Goal: Information Seeking & Learning: Understand process/instructions

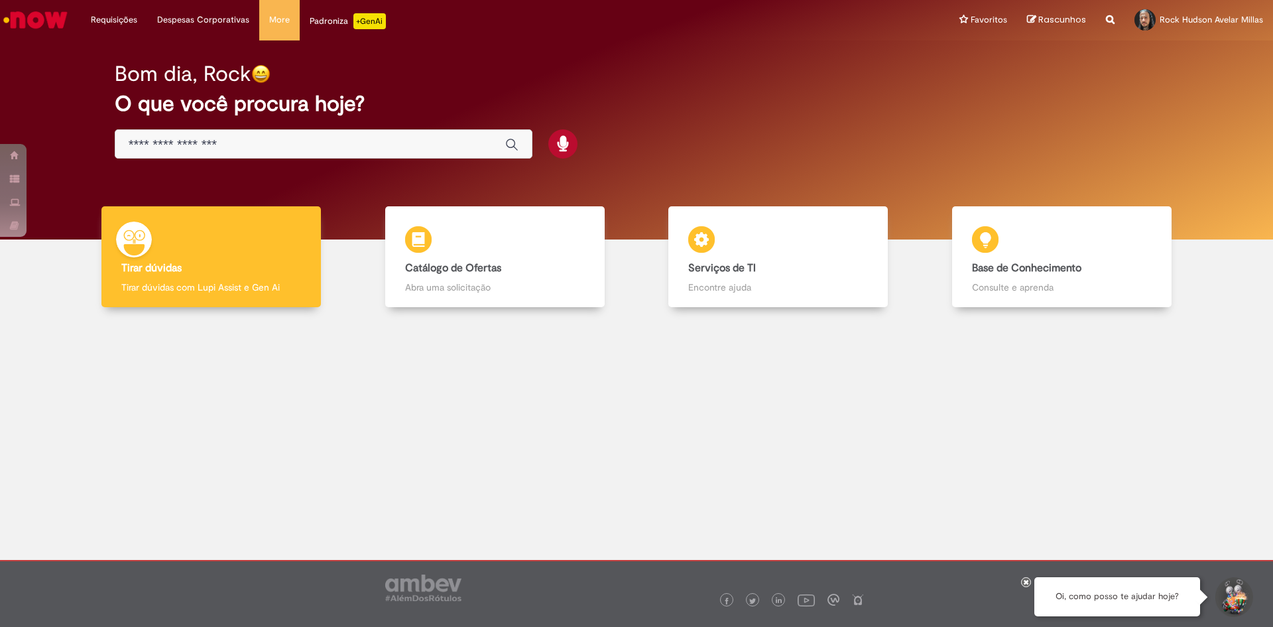
click at [323, 143] on input "Basta digitar aqui" at bounding box center [310, 144] width 363 height 15
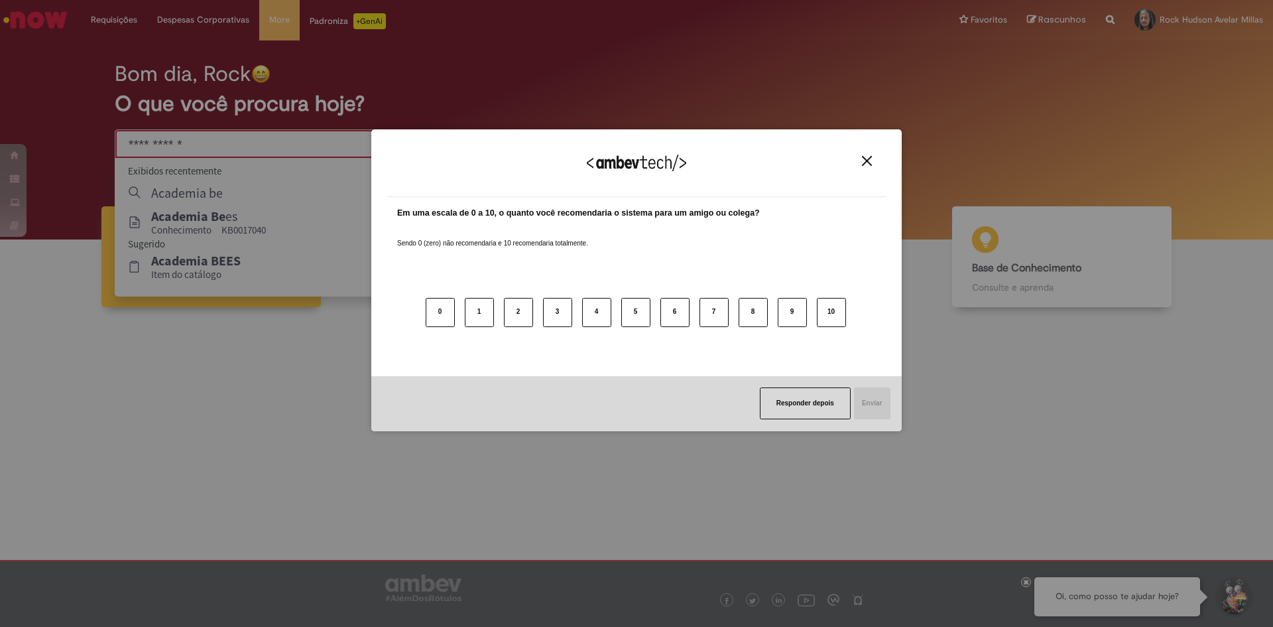
type input "**********"
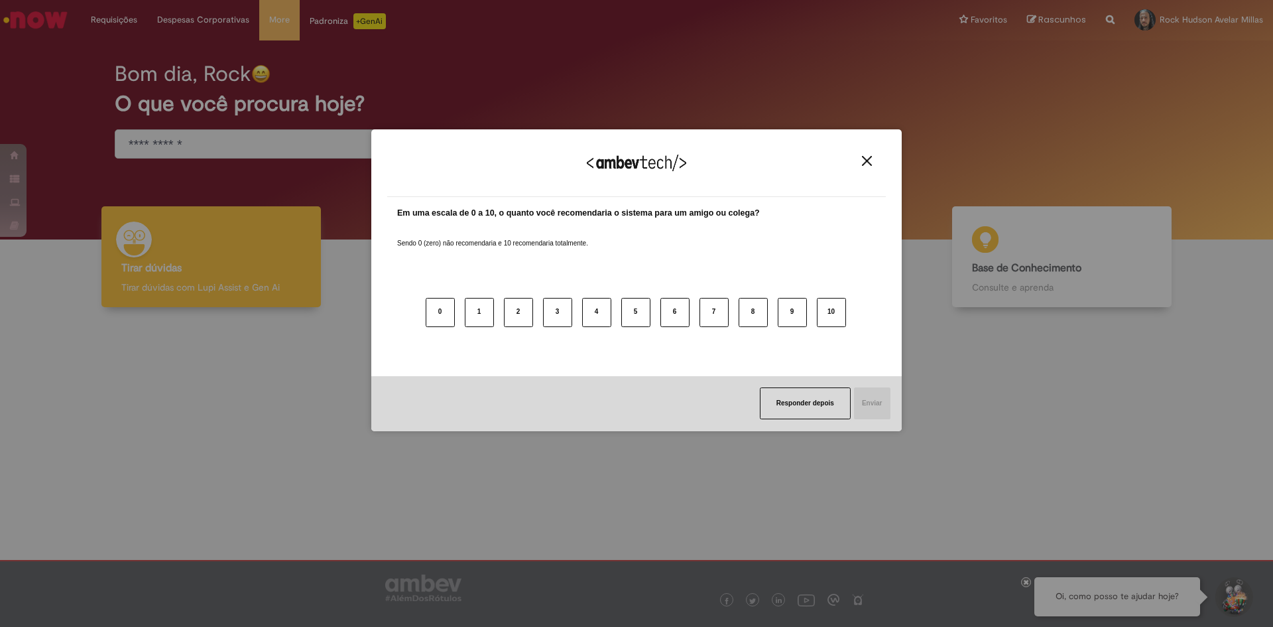
click at [867, 159] on img "Close" at bounding box center [867, 161] width 10 height 10
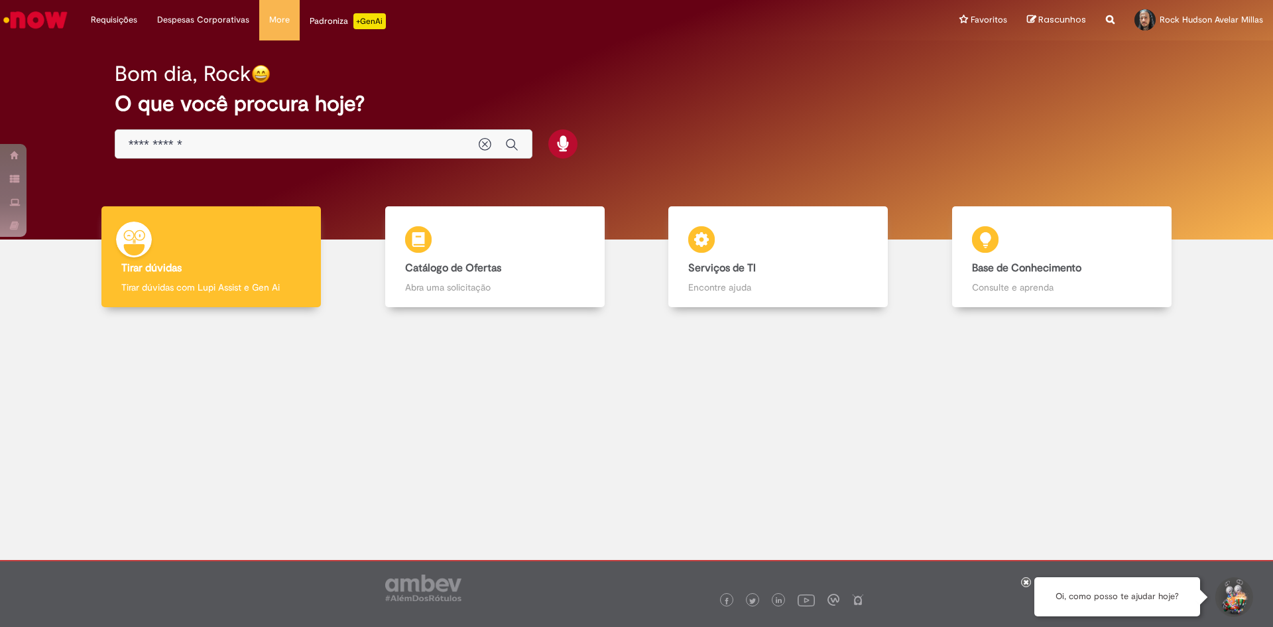
click at [329, 139] on input "**********" at bounding box center [297, 144] width 337 height 15
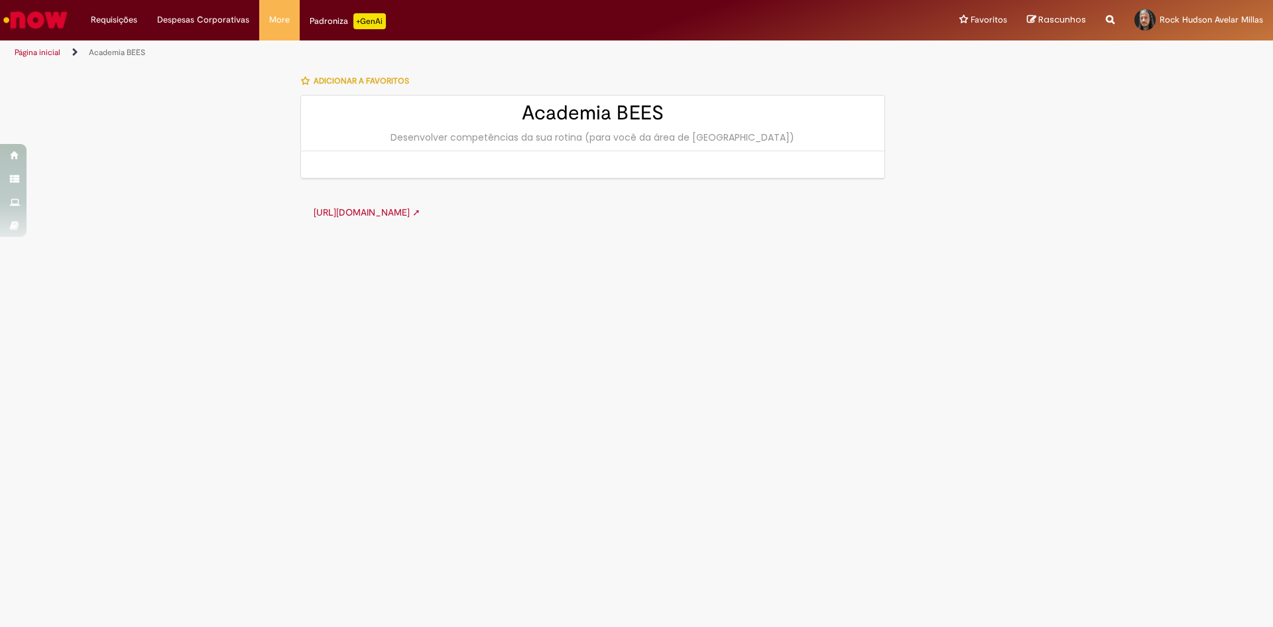
click at [420, 215] on link "[URL][DOMAIN_NAME] ➚" at bounding box center [367, 212] width 107 height 12
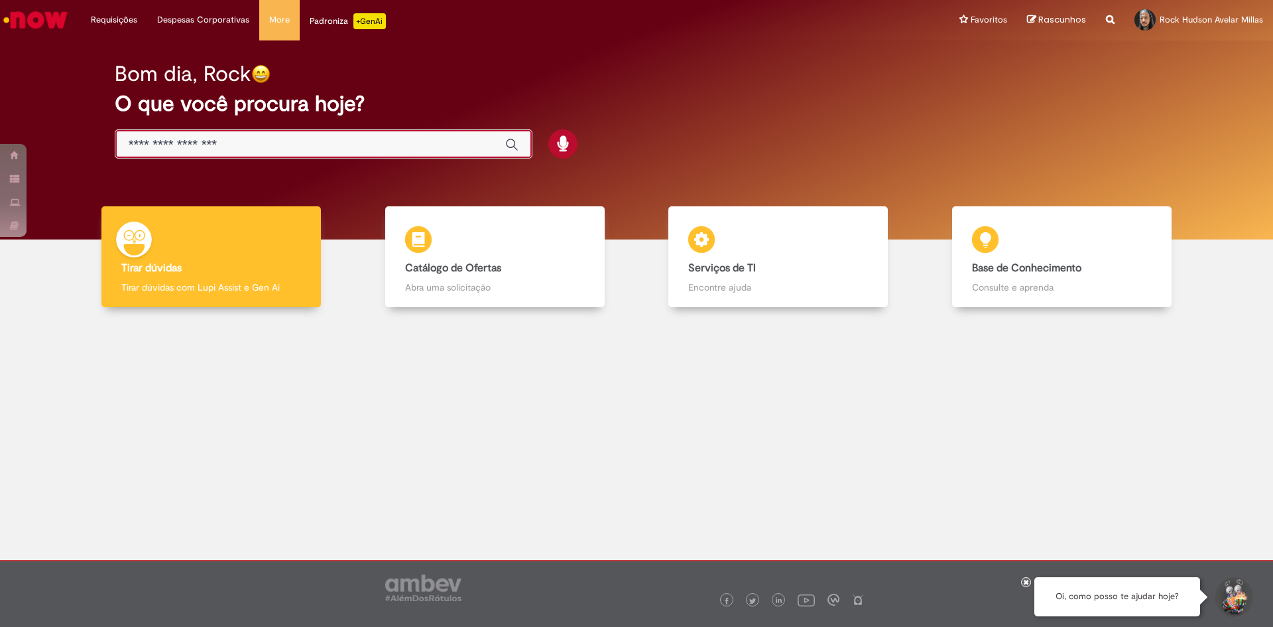
click at [278, 141] on input "Basta digitar aqui" at bounding box center [310, 144] width 363 height 15
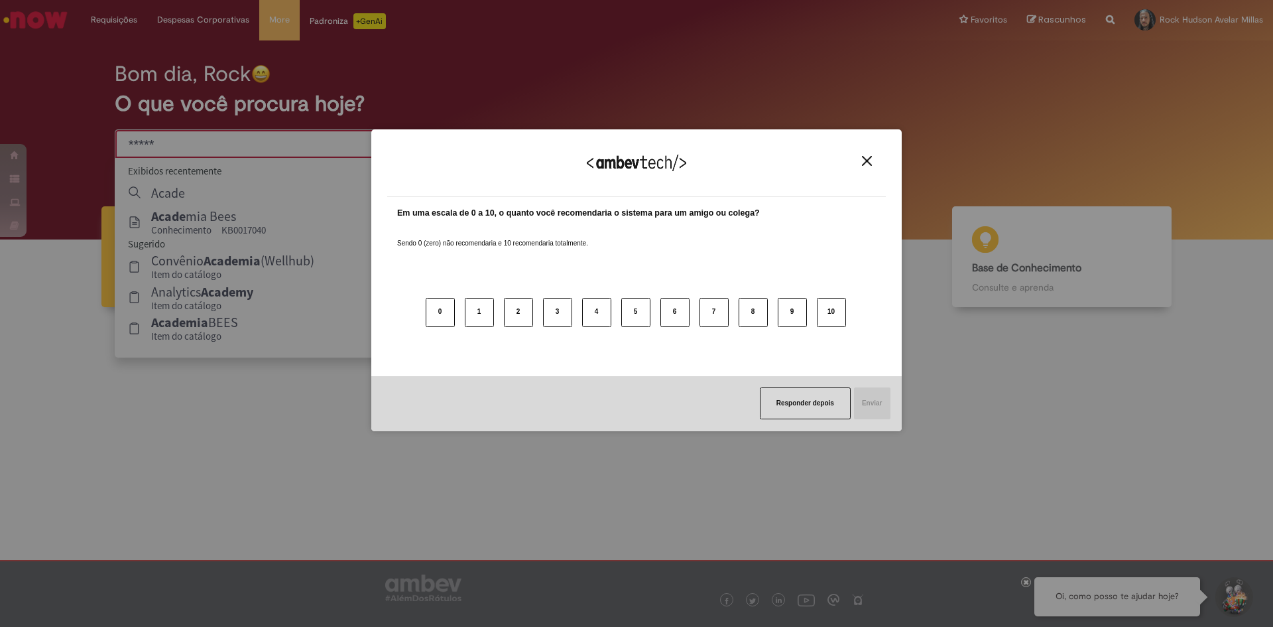
type input "*****"
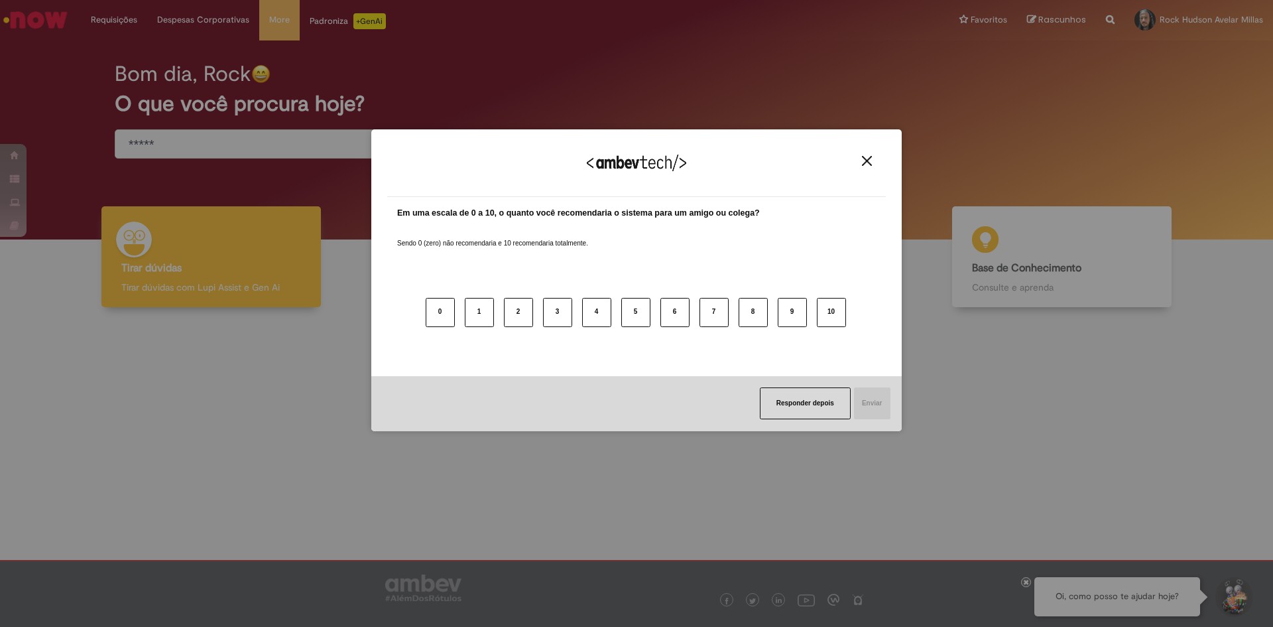
click at [862, 159] on img "Close" at bounding box center [867, 161] width 10 height 10
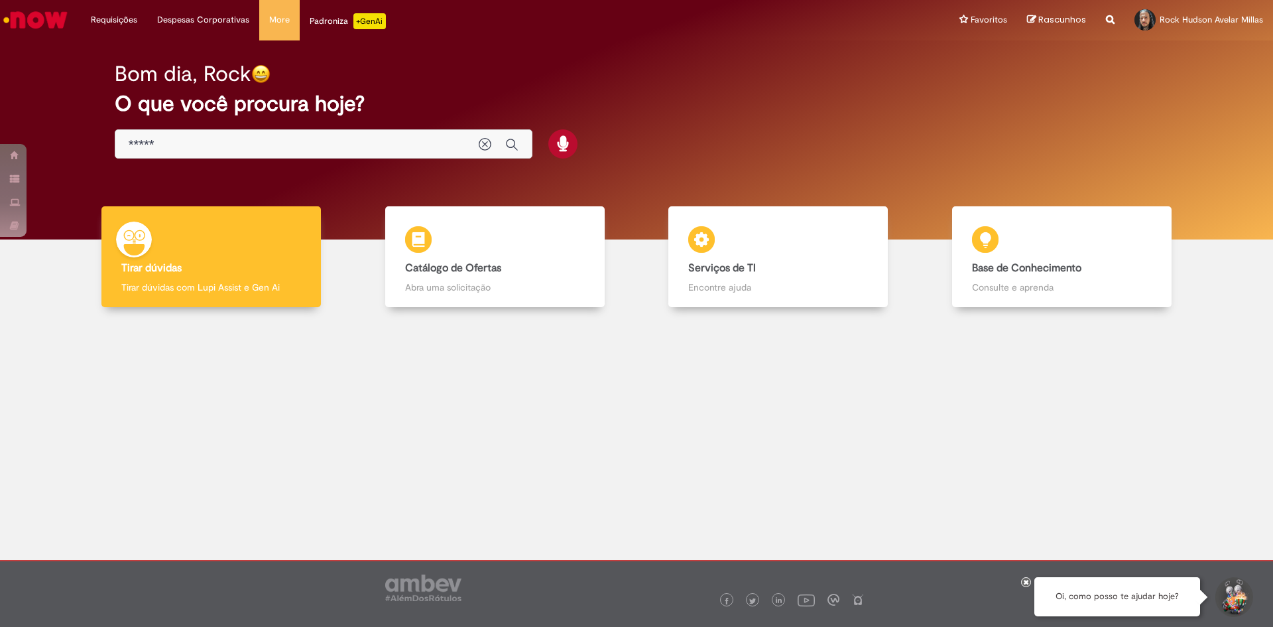
click at [367, 147] on input "*****" at bounding box center [297, 144] width 337 height 15
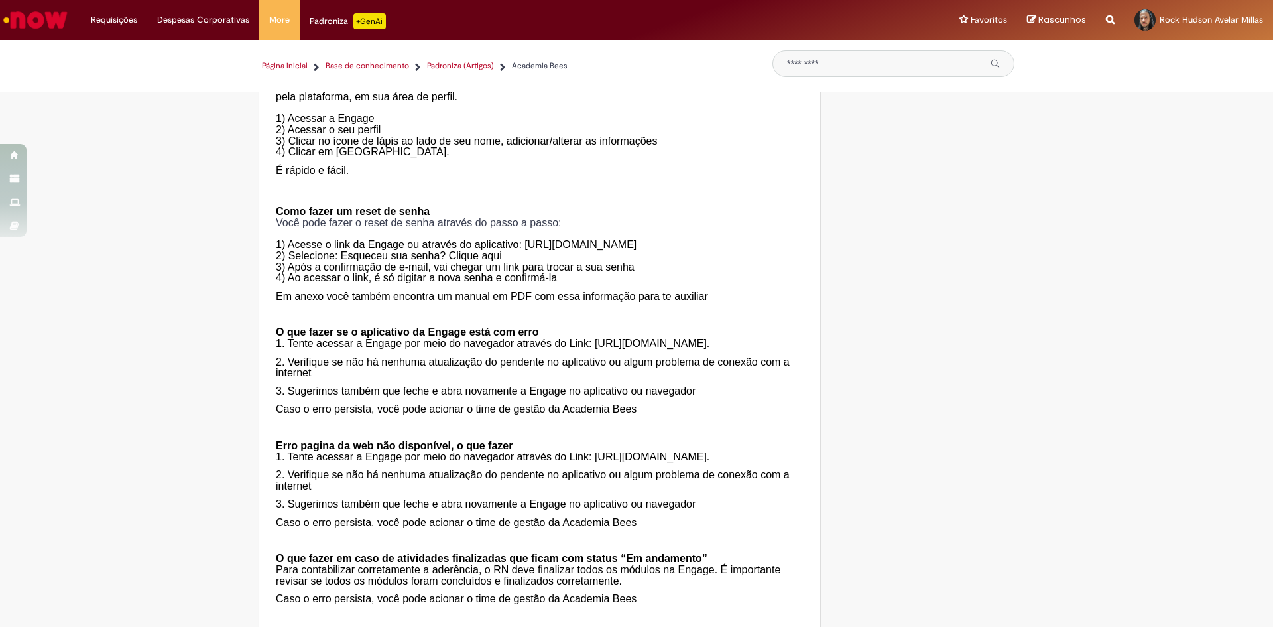
scroll to position [1989, 0]
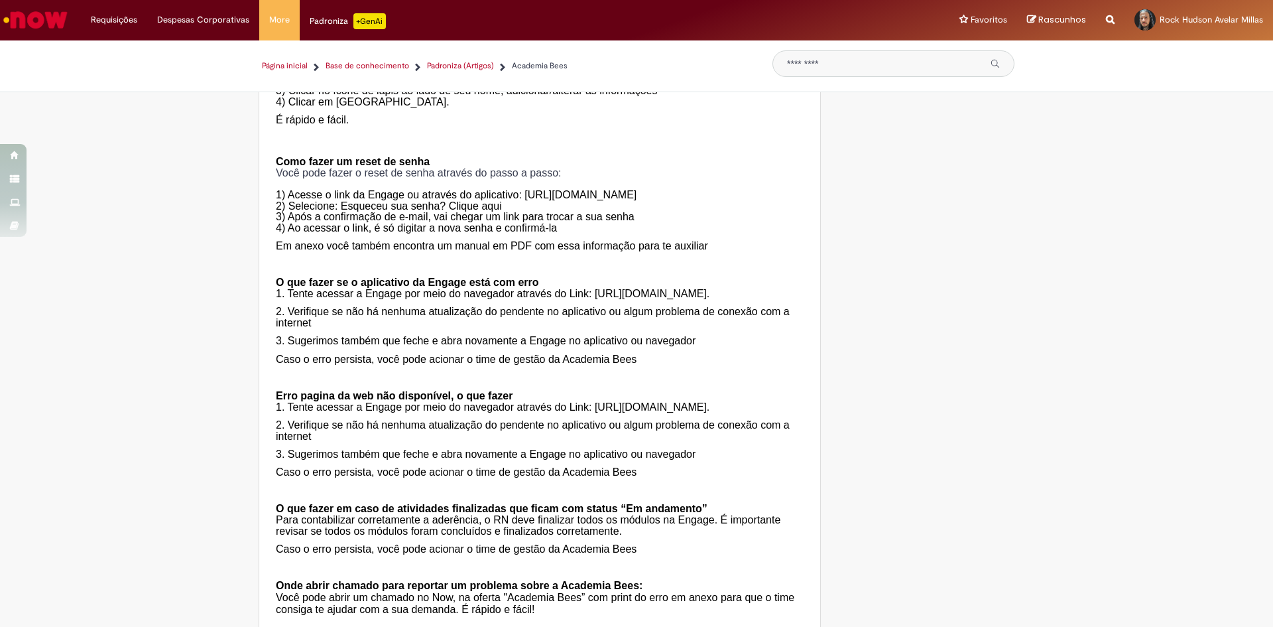
click at [525, 233] on span "4) Ao acessar o link, é só digitar a nova senha e confirmá-la" at bounding box center [416, 227] width 281 height 11
drag, startPoint x: 355, startPoint y: 286, endPoint x: 554, endPoint y: 286, distance: 198.9
click at [552, 222] on span "3) Após a confirmação de e-mail, vai chegar um link para trocar a sua senha" at bounding box center [455, 216] width 359 height 11
click at [303, 233] on span "1) Acesse o link da Engage ou através do aplicativo: [URL][DOMAIN_NAME] 2) Sele…" at bounding box center [456, 211] width 361 height 44
drag, startPoint x: 302, startPoint y: 293, endPoint x: 614, endPoint y: 280, distance: 311.9
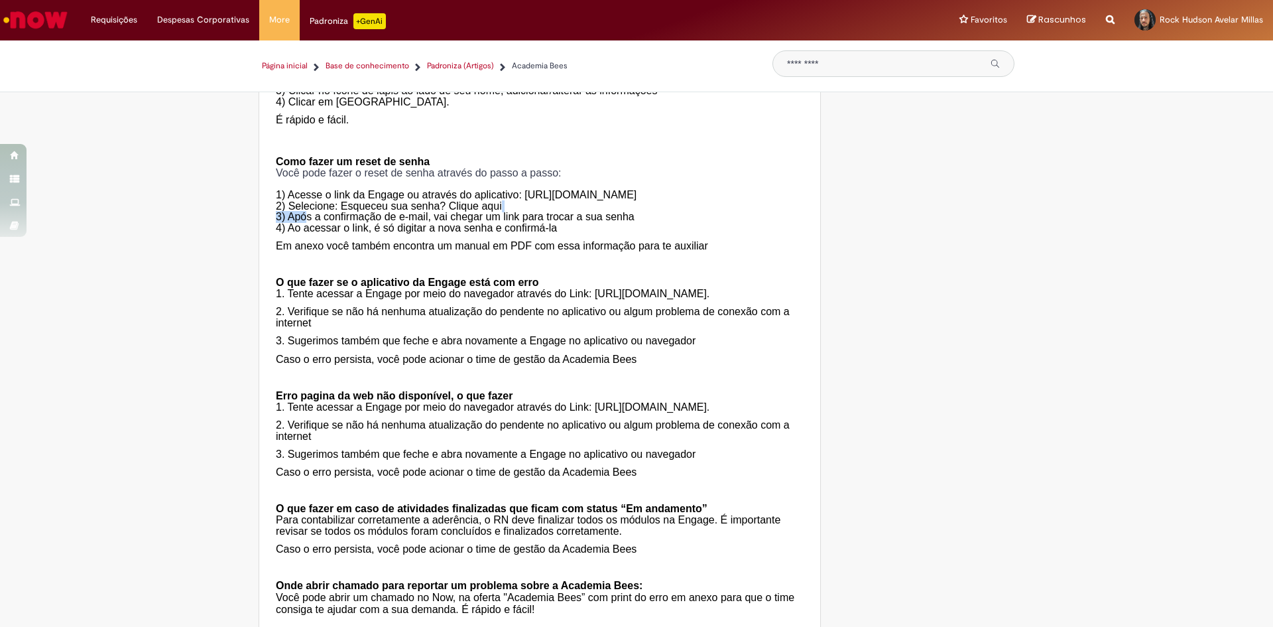
click at [614, 233] on p "1) Acesse o link da Engage ou através do aplicativo: [URL][DOMAIN_NAME] 2) Sele…" at bounding box center [540, 205] width 528 height 55
drag, startPoint x: 290, startPoint y: 278, endPoint x: 417, endPoint y: 288, distance: 127.7
click at [391, 212] on span "2) Selecione: Esqueceu sua senha? Clique aqui" at bounding box center [389, 205] width 226 height 11
drag, startPoint x: 286, startPoint y: 294, endPoint x: 395, endPoint y: 287, distance: 109.6
click at [392, 222] on span "3) Após a confirmação de e-mail, vai chegar um link para trocar a sua senha" at bounding box center [455, 216] width 359 height 11
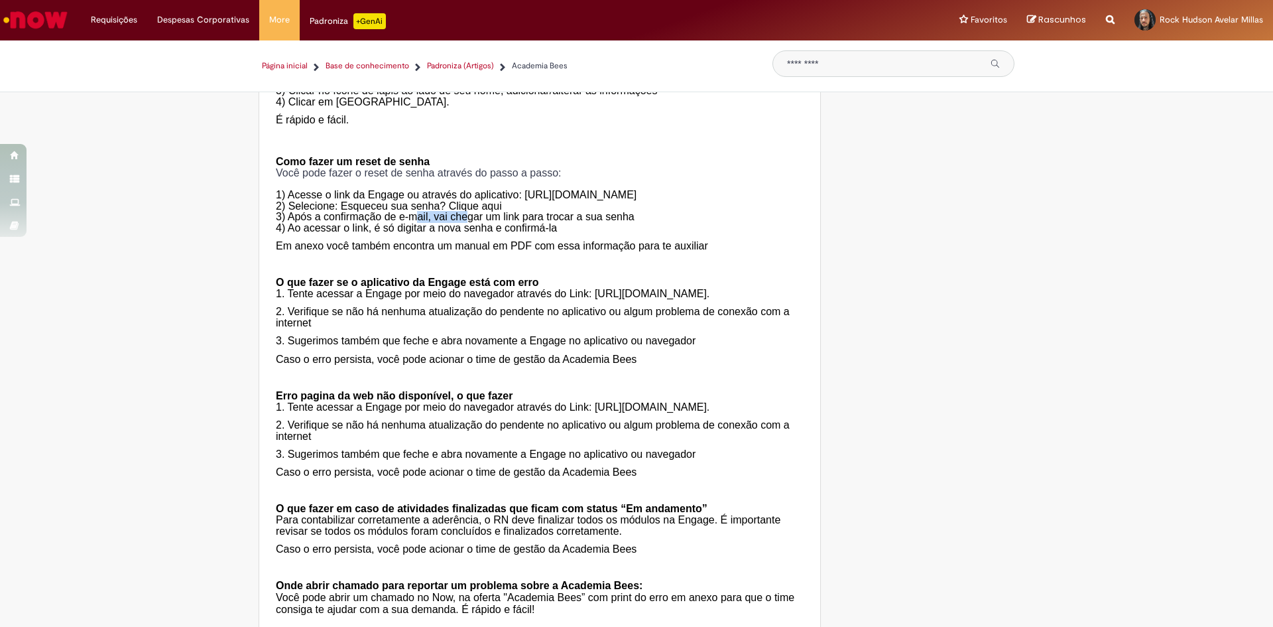
drag, startPoint x: 433, startPoint y: 290, endPoint x: 462, endPoint y: 291, distance: 28.5
click at [462, 222] on span "3) Após a confirmação de e-mail, vai chegar um link para trocar a sua senha" at bounding box center [455, 216] width 359 height 11
drag, startPoint x: 493, startPoint y: 289, endPoint x: 635, endPoint y: 286, distance: 141.9
click at [635, 233] on p "1) Acesse o link da Engage ou através do aplicativo: [URL][DOMAIN_NAME] 2) Sele…" at bounding box center [540, 205] width 528 height 55
